Goal: Information Seeking & Learning: Learn about a topic

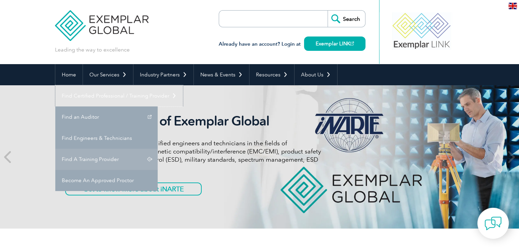
click at [183, 85] on link "Find Certified Professional / Training Provider" at bounding box center [119, 95] width 128 height 21
click at [158, 149] on link "Find A Training Provider" at bounding box center [106, 159] width 102 height 21
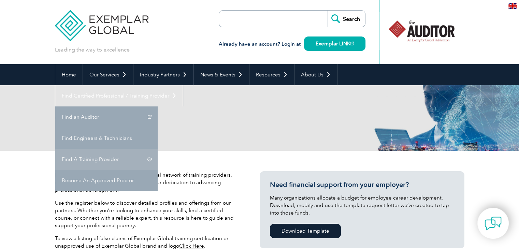
click at [158, 149] on link "Find A Training Provider" at bounding box center [106, 159] width 102 height 21
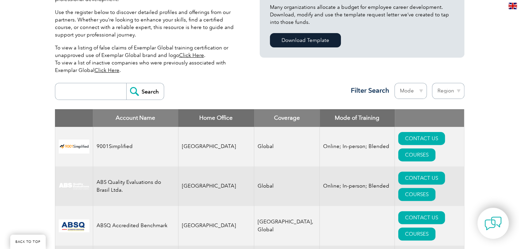
scroll to position [191, 0]
drag, startPoint x: 103, startPoint y: 93, endPoint x: 94, endPoint y: 112, distance: 20.1
type input "biqs"
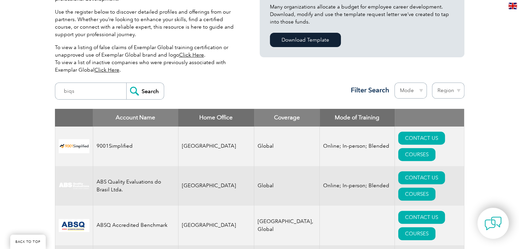
drag, startPoint x: 144, startPoint y: 82, endPoint x: 144, endPoint y: 88, distance: 5.5
click at [144, 88] on div "biqs Search Region Australia Bahrain Bangladesh Brazil Canada Colombia Dominica…" at bounding box center [259, 94] width 409 height 30
click at [144, 88] on input "Search" at bounding box center [145, 91] width 38 height 16
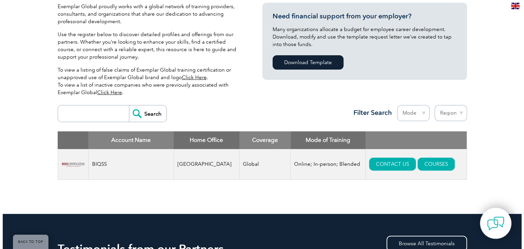
scroll to position [170, 0]
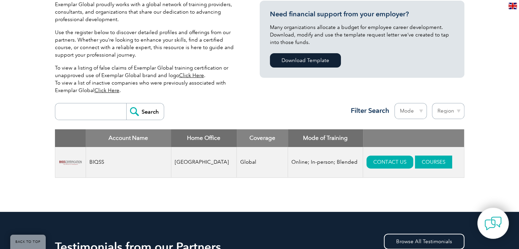
click at [417, 165] on link "COURSES" at bounding box center [433, 161] width 37 height 13
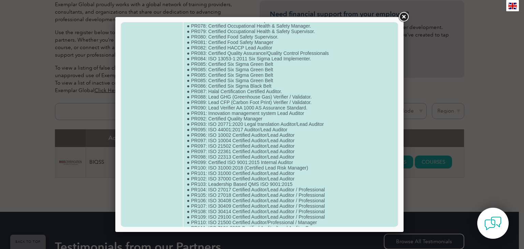
scroll to position [527, 0]
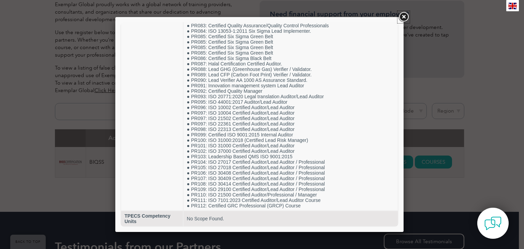
drag, startPoint x: 405, startPoint y: 17, endPoint x: 394, endPoint y: 17, distance: 11.3
click at [405, 17] on link at bounding box center [403, 17] width 12 height 12
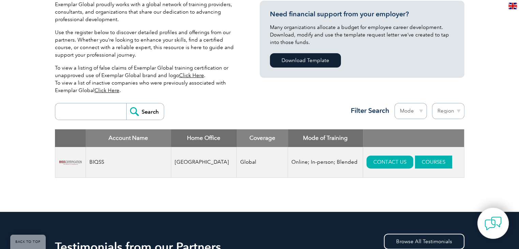
click at [420, 165] on link "COURSES" at bounding box center [433, 161] width 37 height 13
